Goal: Find specific page/section: Find specific page/section

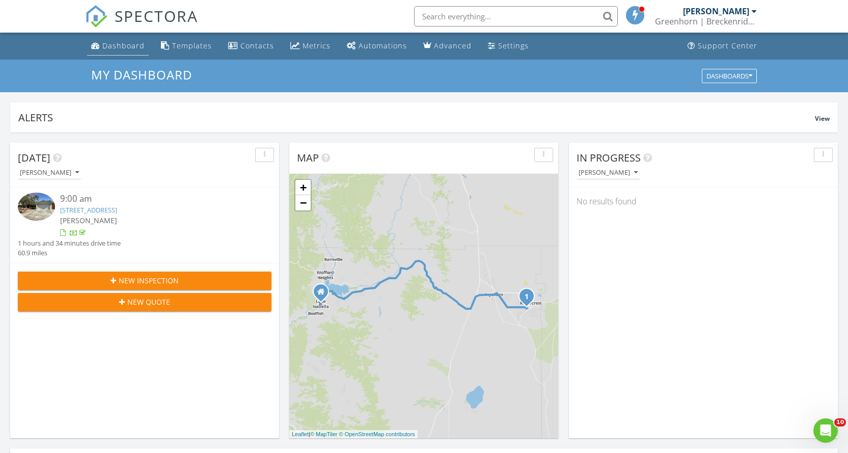
click at [127, 47] on div "Dashboard" at bounding box center [123, 46] width 42 height 10
click at [117, 212] on link "[STREET_ADDRESS]" at bounding box center [88, 209] width 57 height 9
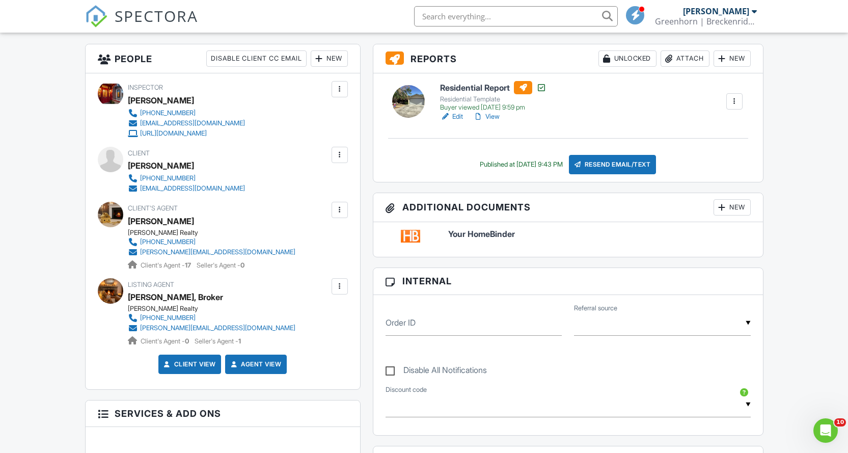
click at [490, 118] on link "View" at bounding box center [486, 116] width 26 height 10
